Goal: Transaction & Acquisition: Book appointment/travel/reservation

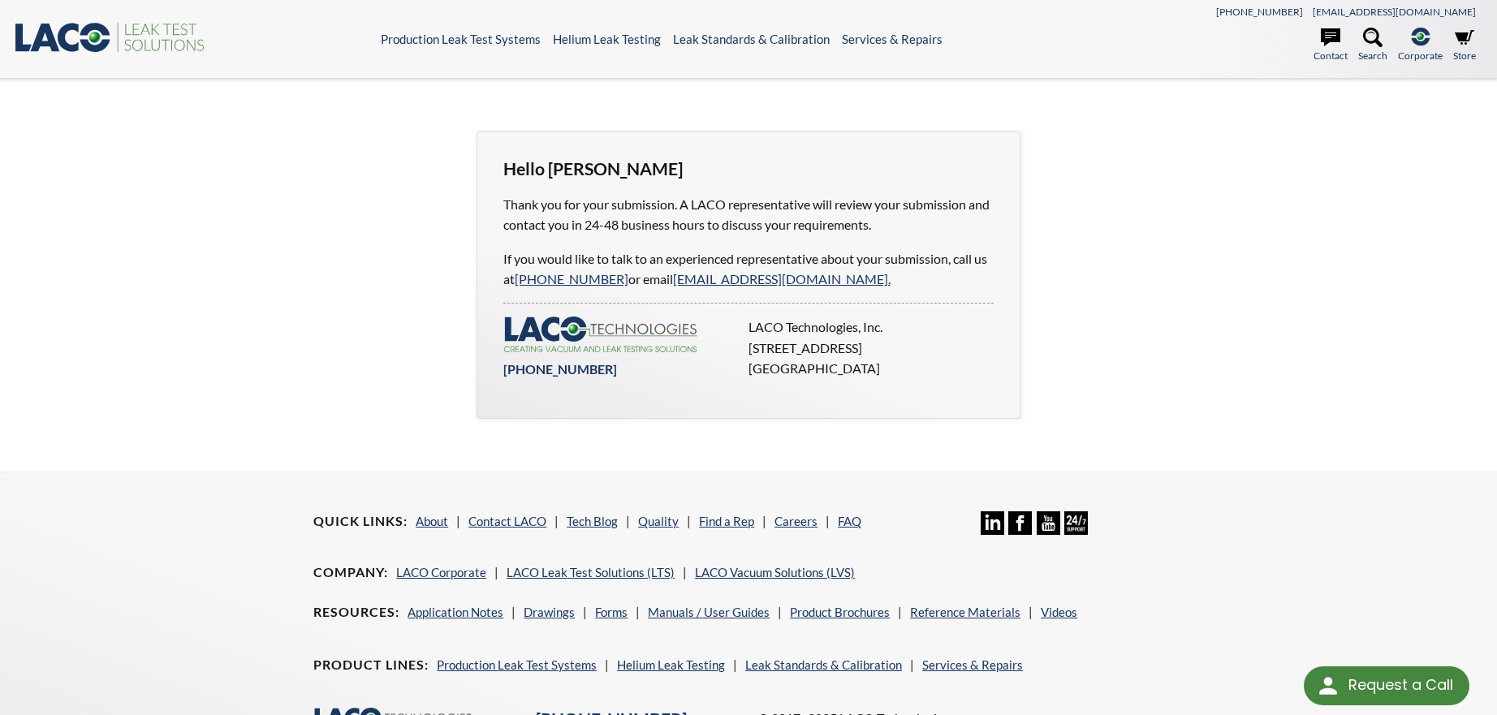
click at [840, 194] on p "Thank you for your submission. A LACO representative will review your submissio…" at bounding box center [748, 214] width 490 height 41
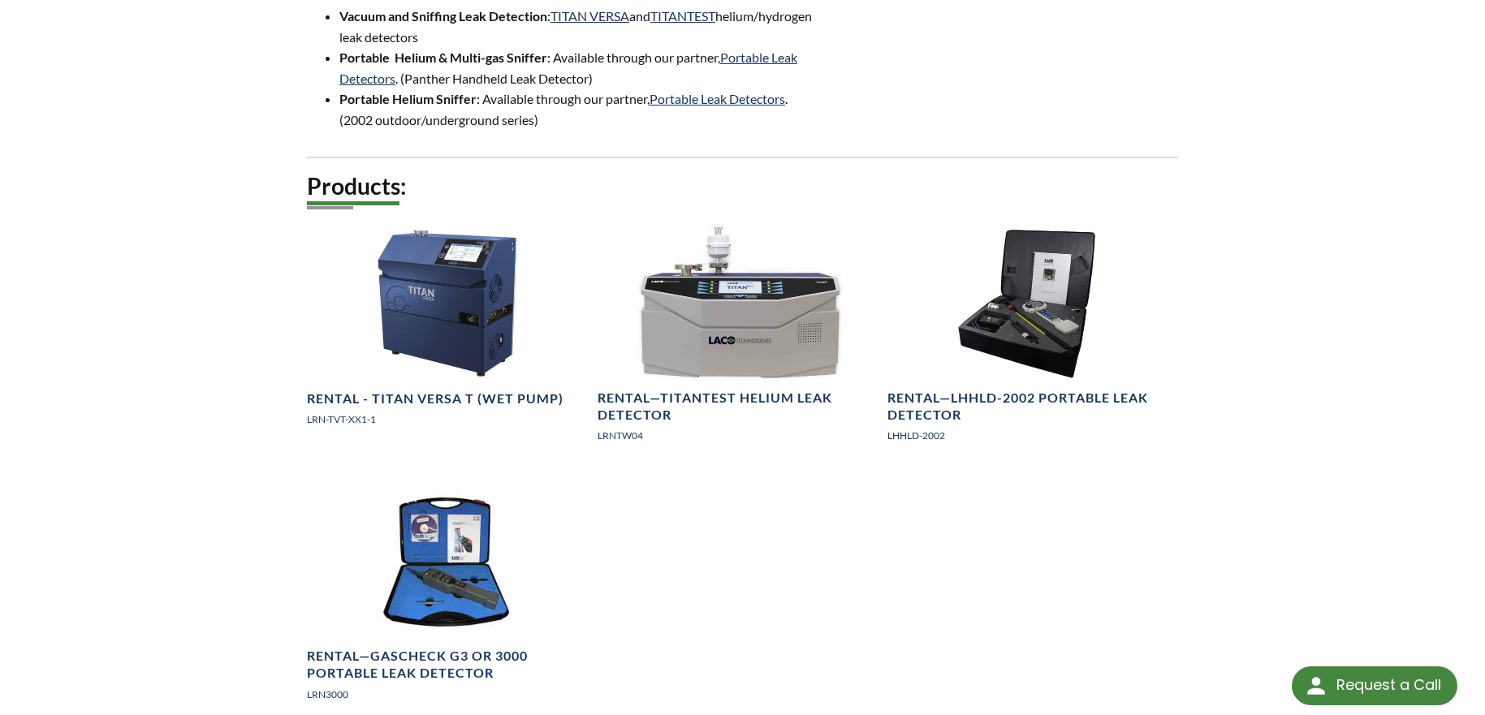
scroll to position [893, 0]
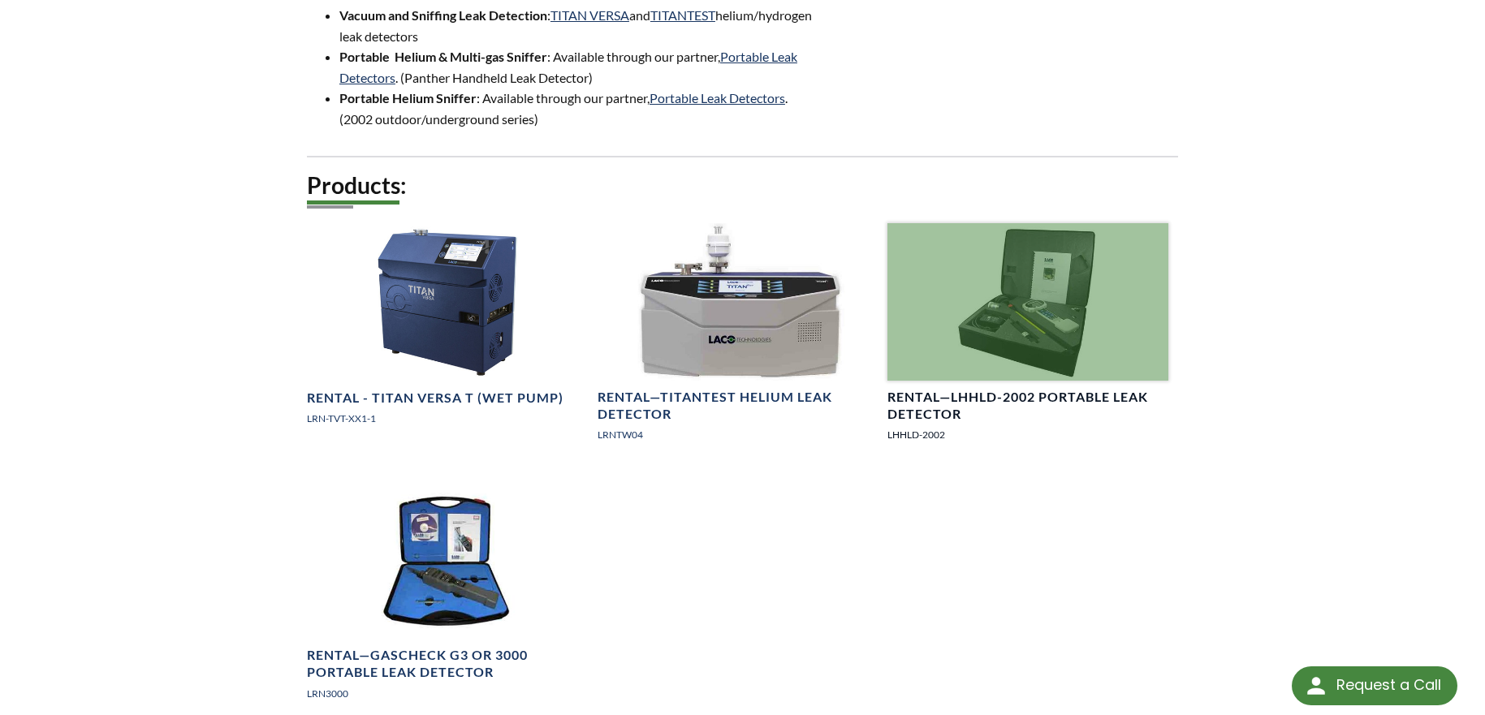
click at [1030, 223] on div at bounding box center [1028, 302] width 281 height 158
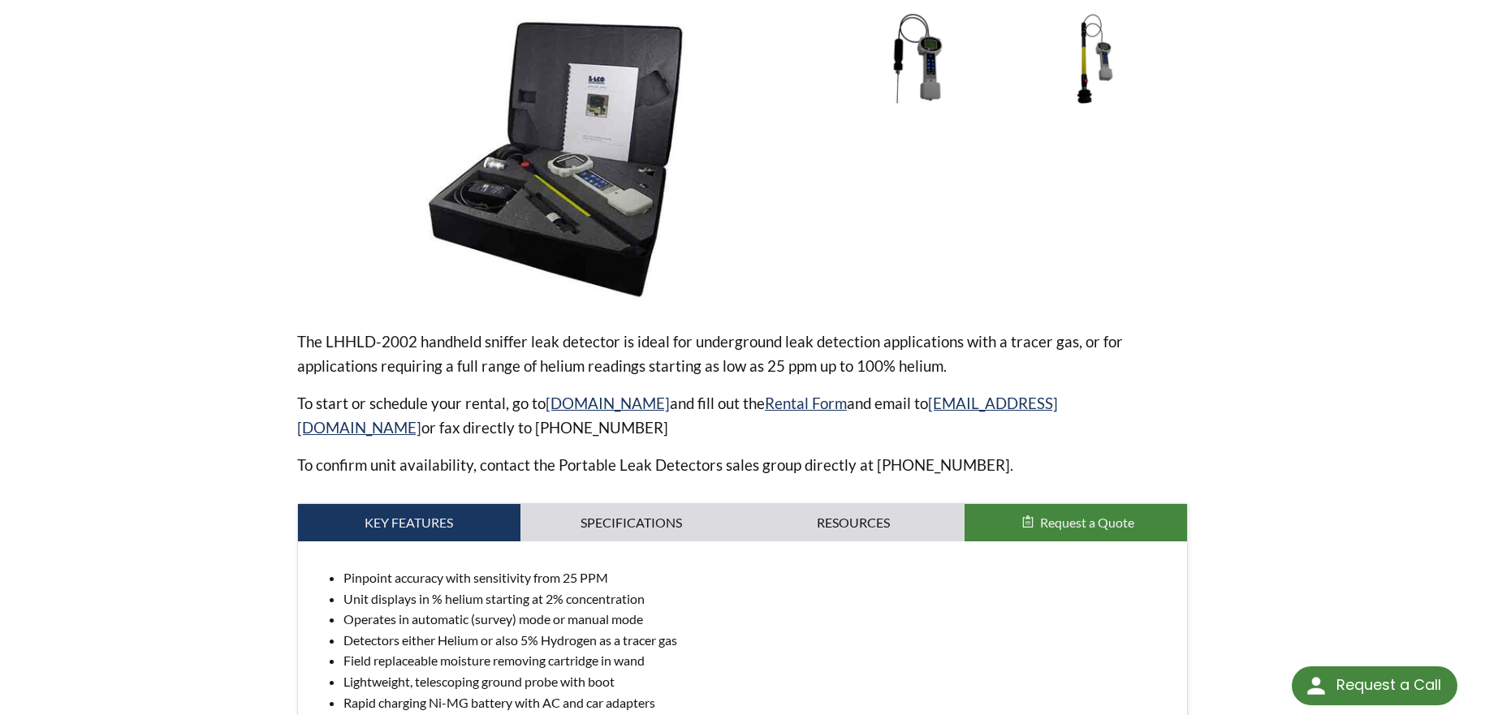
scroll to position [244, 0]
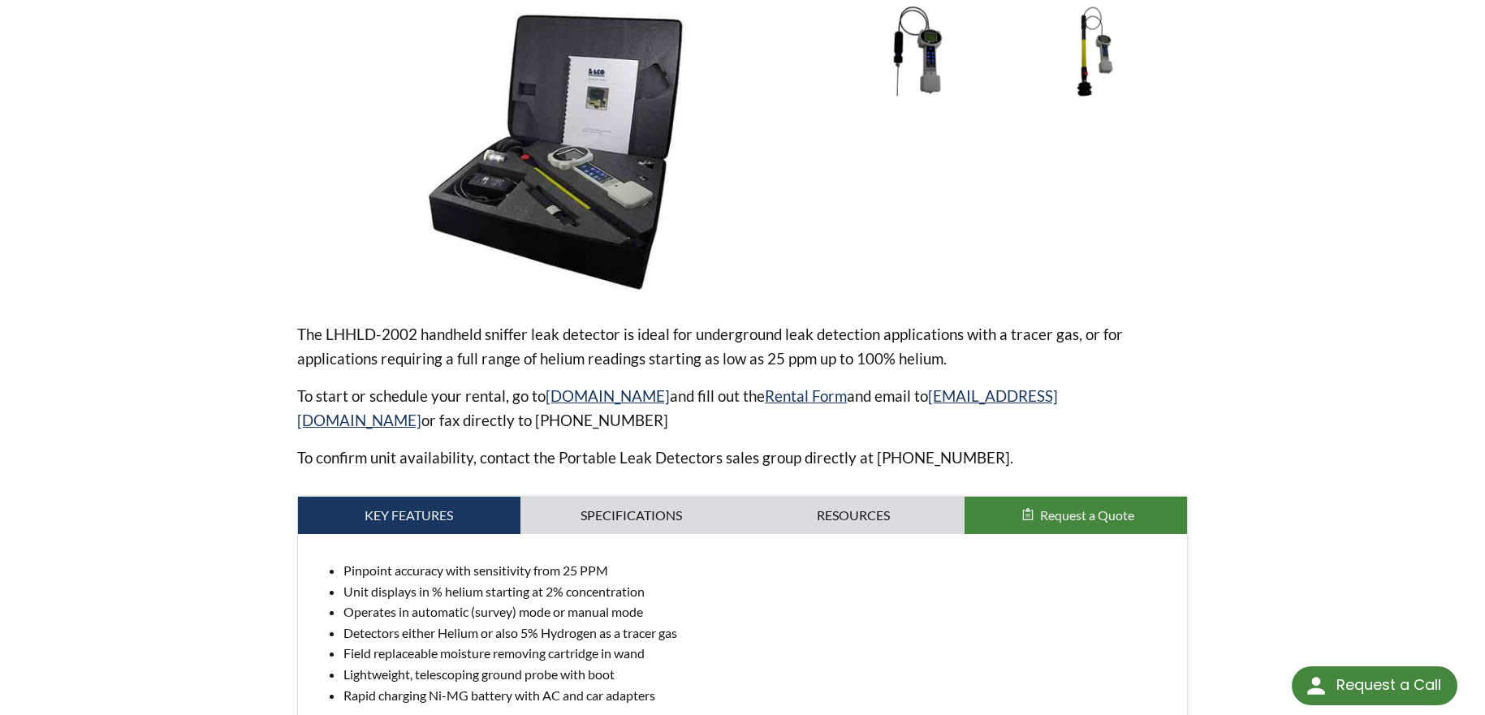
drag, startPoint x: 713, startPoint y: 311, endPoint x: 605, endPoint y: 331, distance: 109.9
click at [605, 446] on p "To confirm unit availability, contact the Portable Leak Detectors sales group d…" at bounding box center [742, 458] width 891 height 24
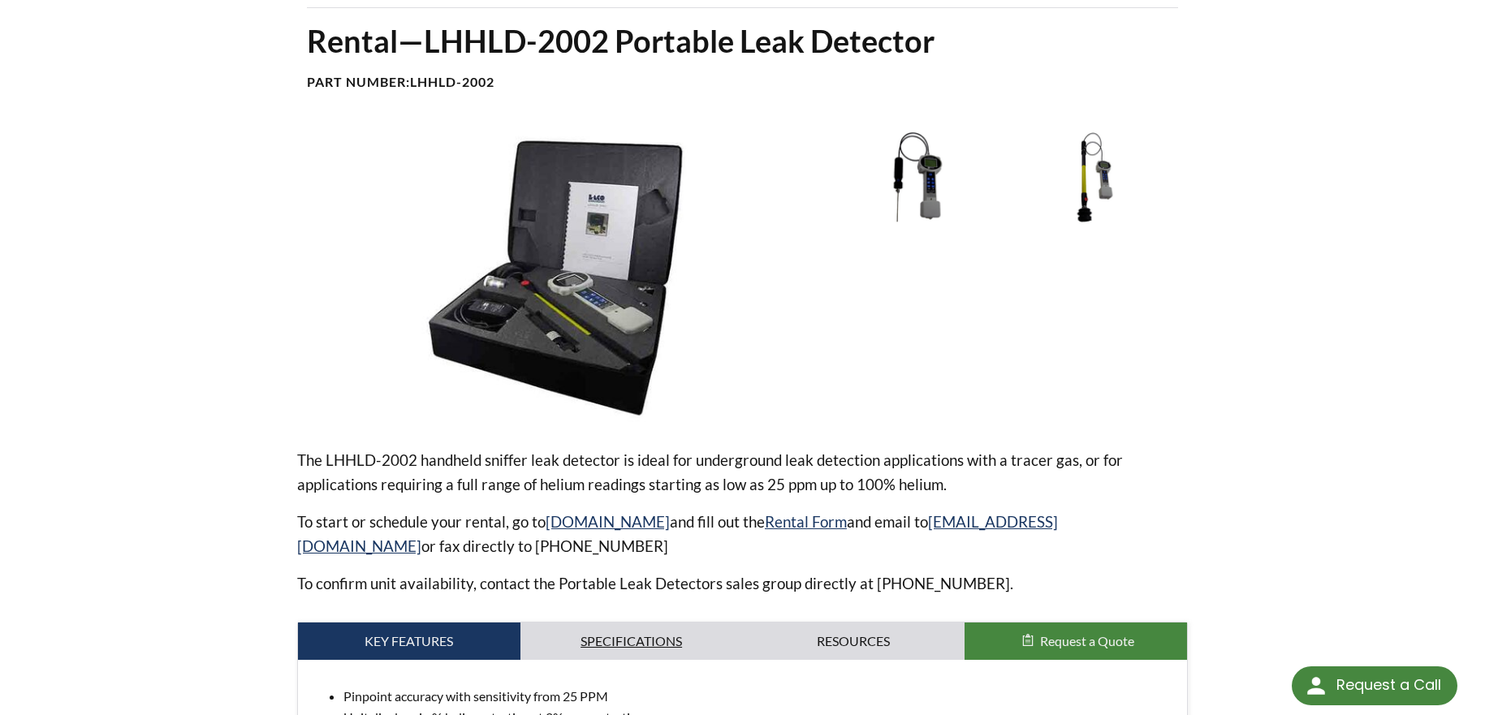
scroll to position [0, 0]
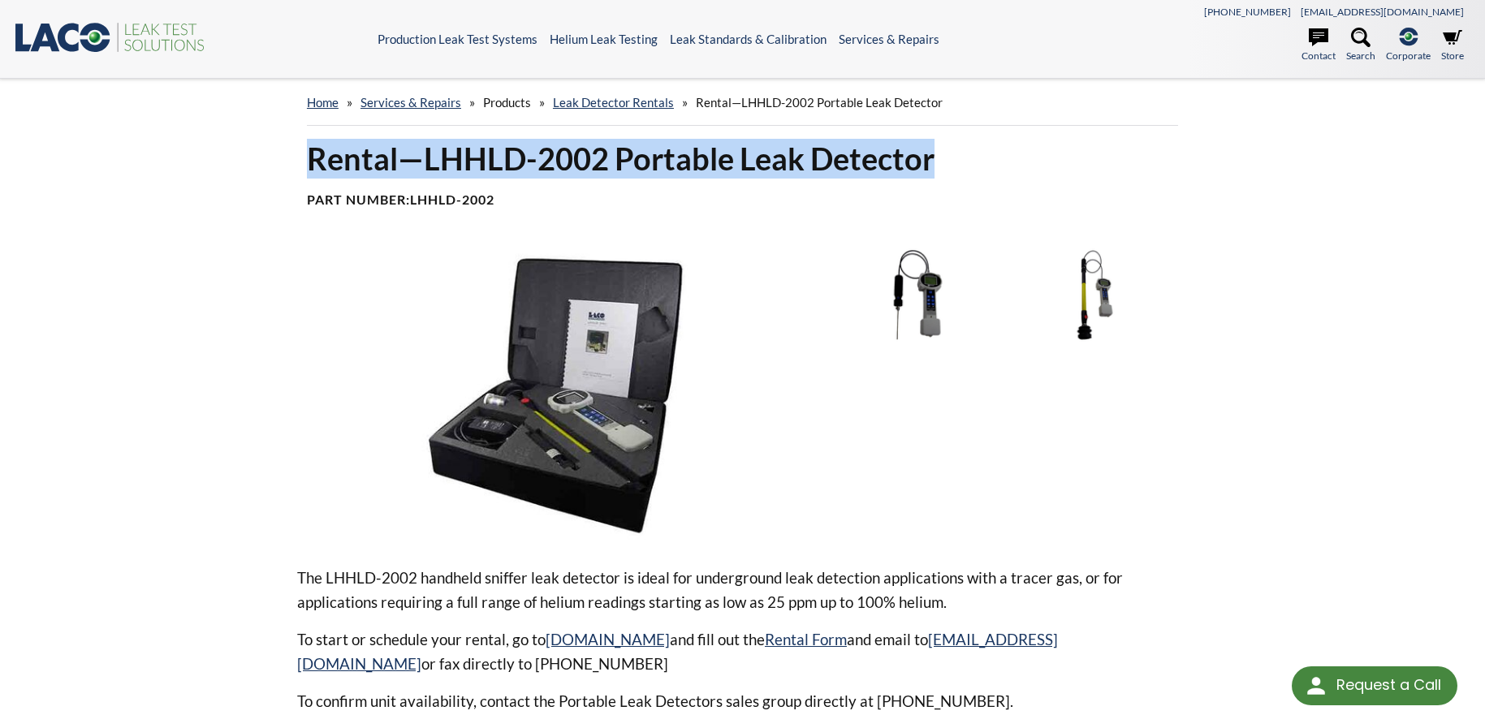
drag, startPoint x: 309, startPoint y: 123, endPoint x: 778, endPoint y: 119, distance: 468.6
click at [778, 139] on h1 "Rental—LHHLD-2002 Portable Leak Detector" at bounding box center [742, 159] width 871 height 40
copy h1 "Rental—LHHLD-2002 Portable Leak Detector"
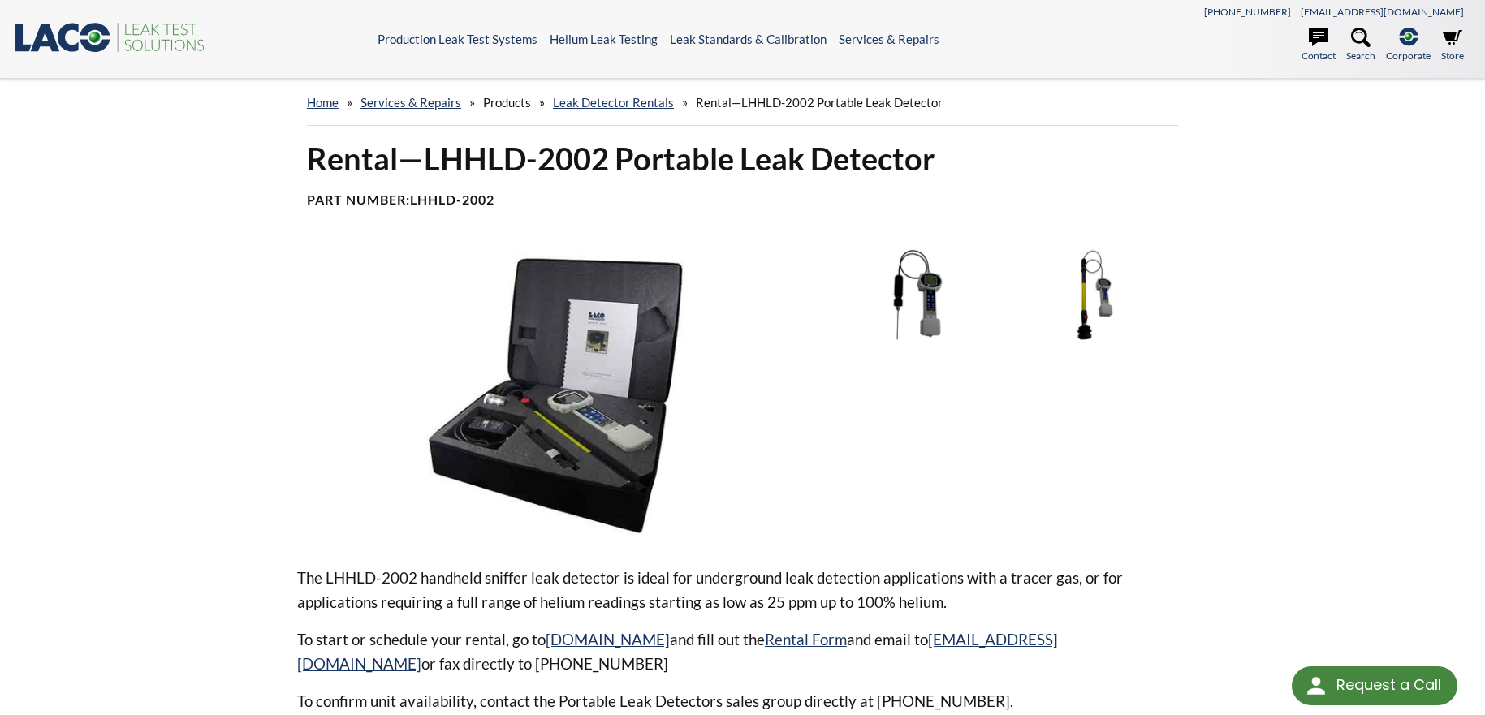
click at [823, 378] on div at bounding box center [564, 394] width 534 height 292
click at [553, 95] on link "Leak Detector Rentals" at bounding box center [613, 102] width 121 height 15
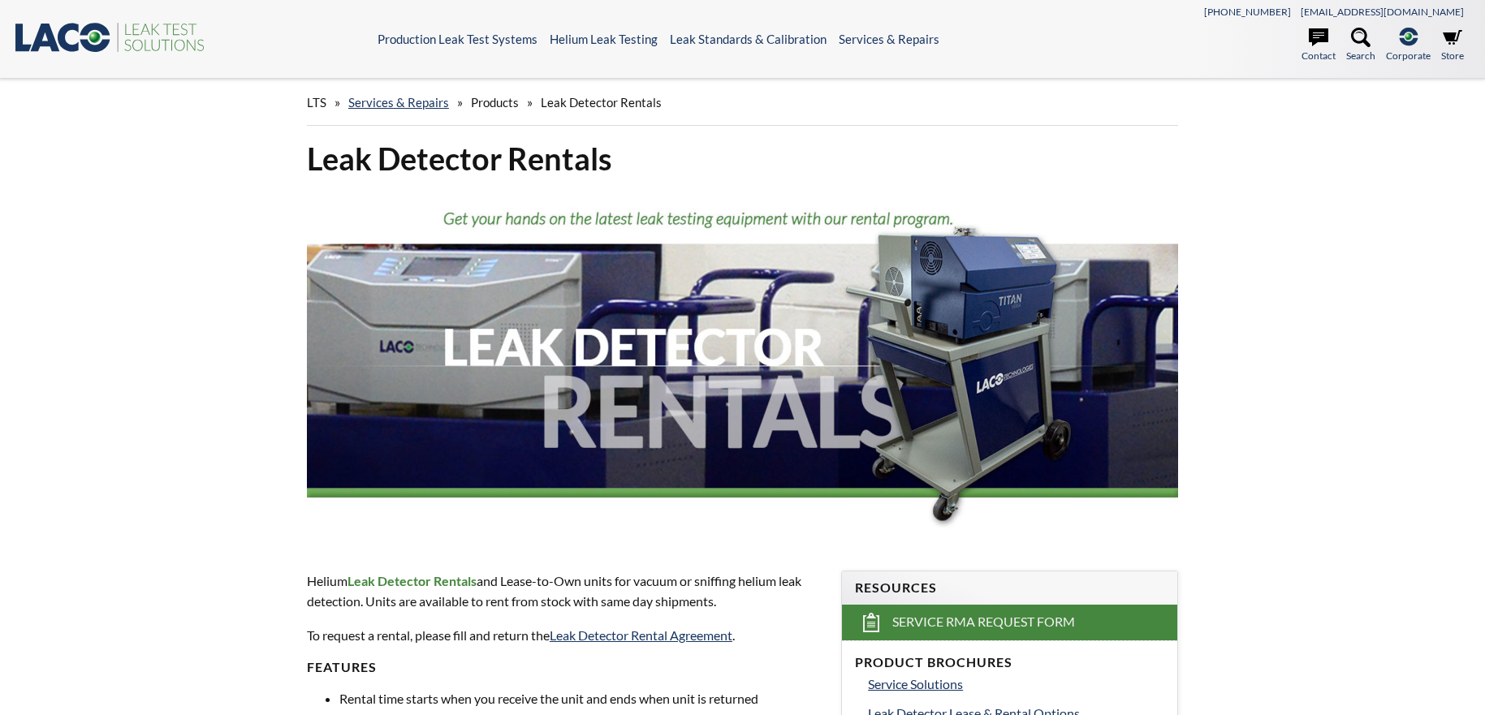
select select "Language Translate Widget"
click at [348, 95] on link "Services & Repairs" at bounding box center [398, 102] width 101 height 15
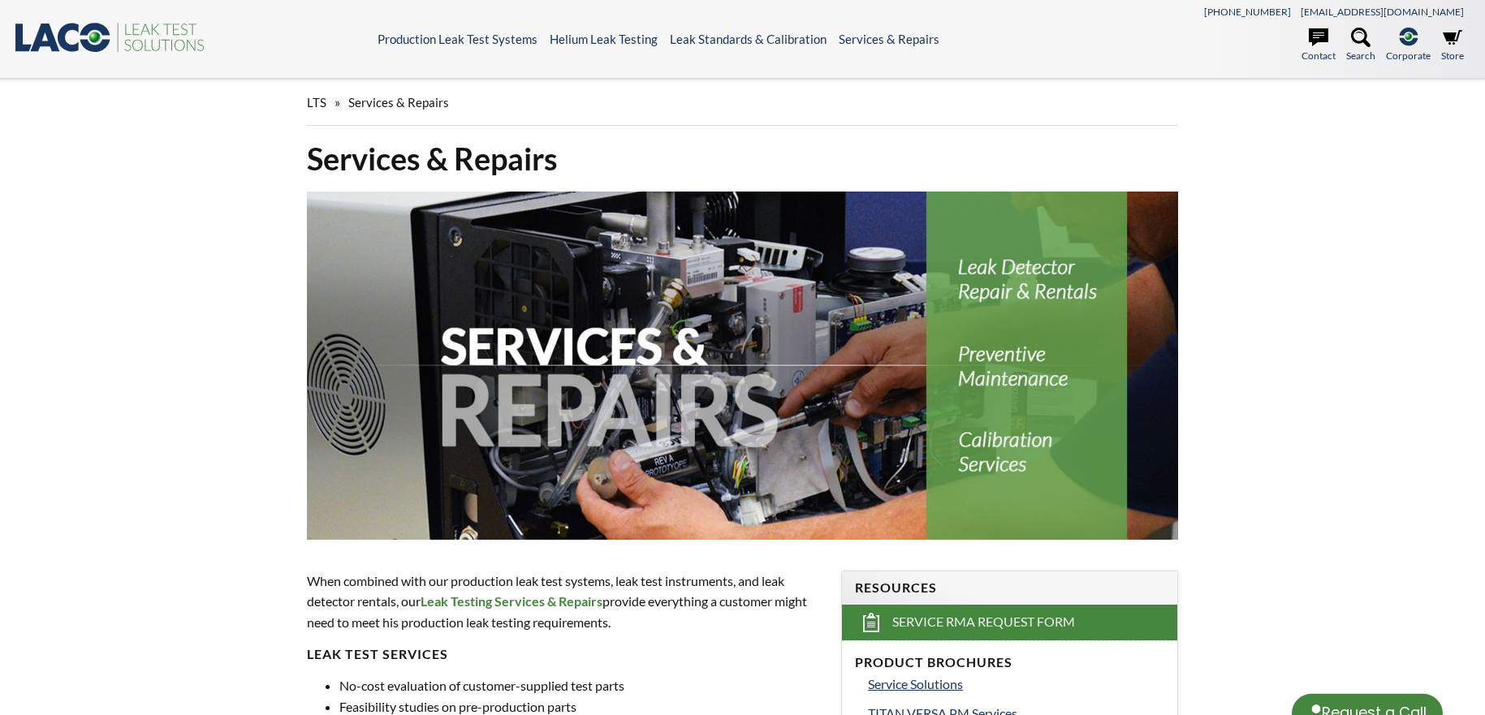
select select "Language Translate Widget"
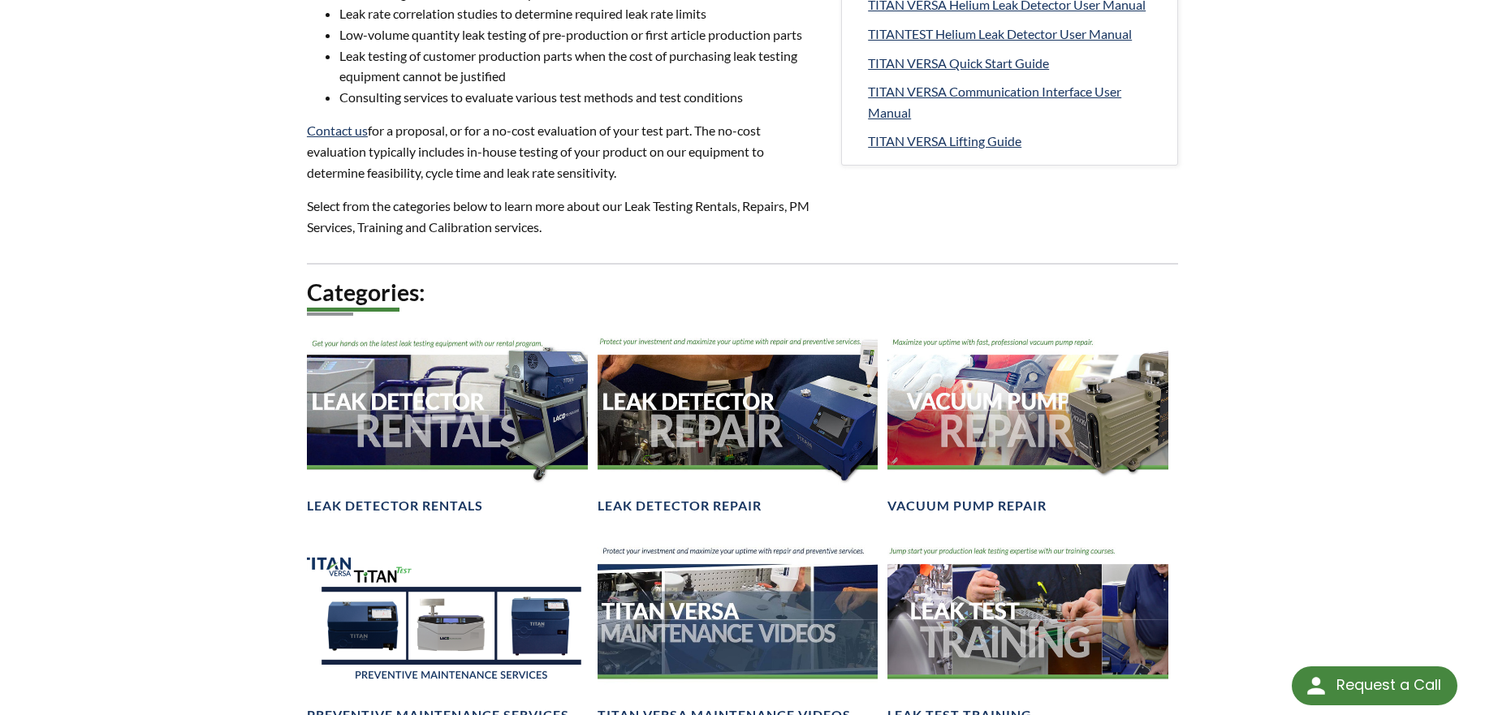
scroll to position [812, 0]
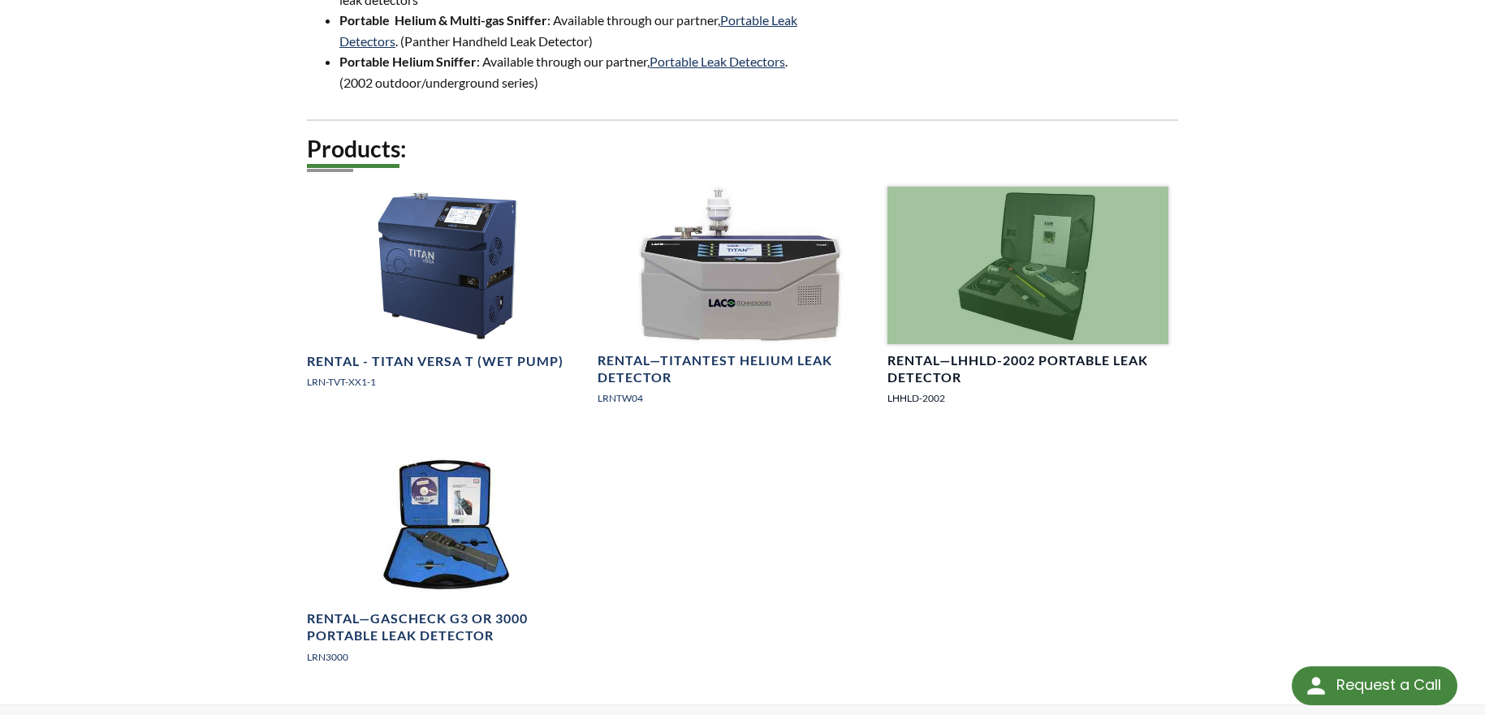
scroll to position [849, 0]
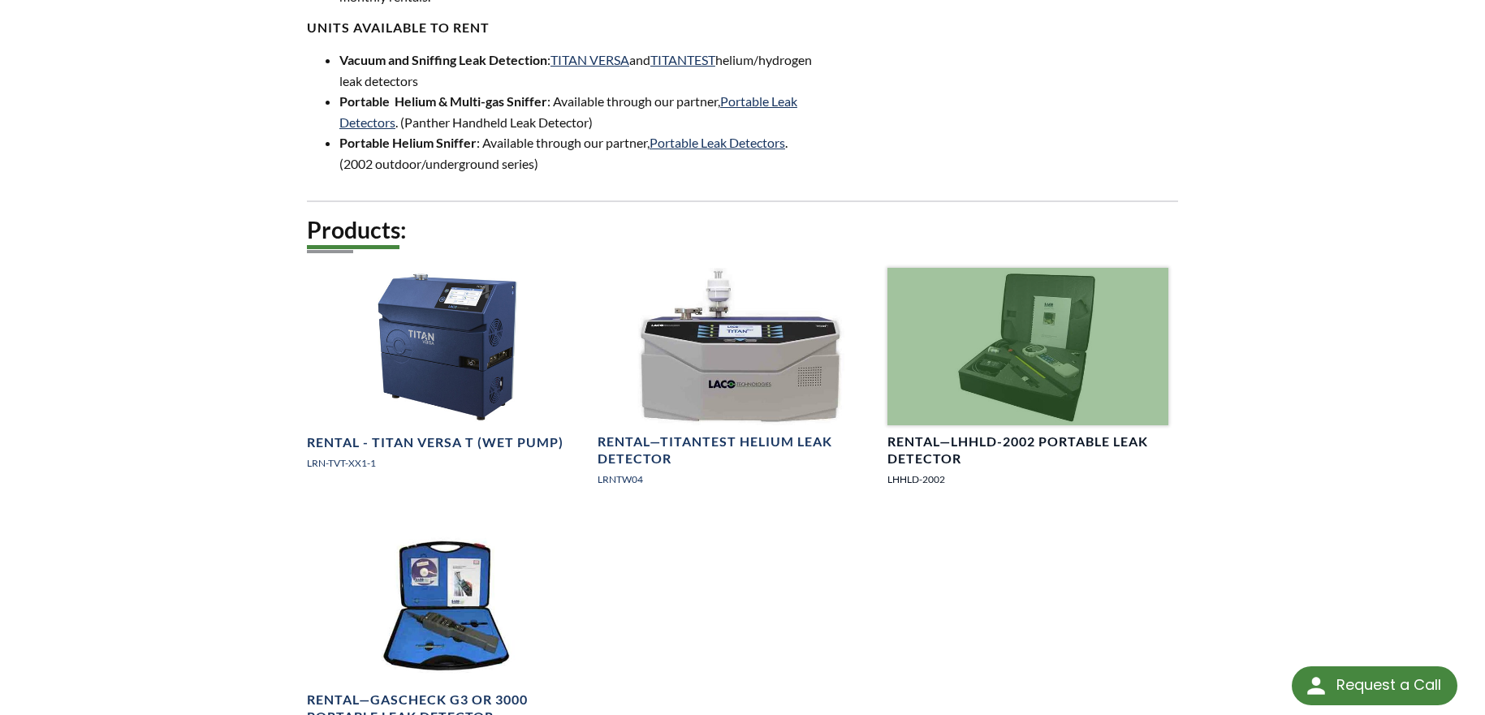
click at [977, 434] on h4 "Rental—LHHLD-2002 Portable Leak Detector" at bounding box center [1028, 451] width 281 height 34
